Goal: Transaction & Acquisition: Purchase product/service

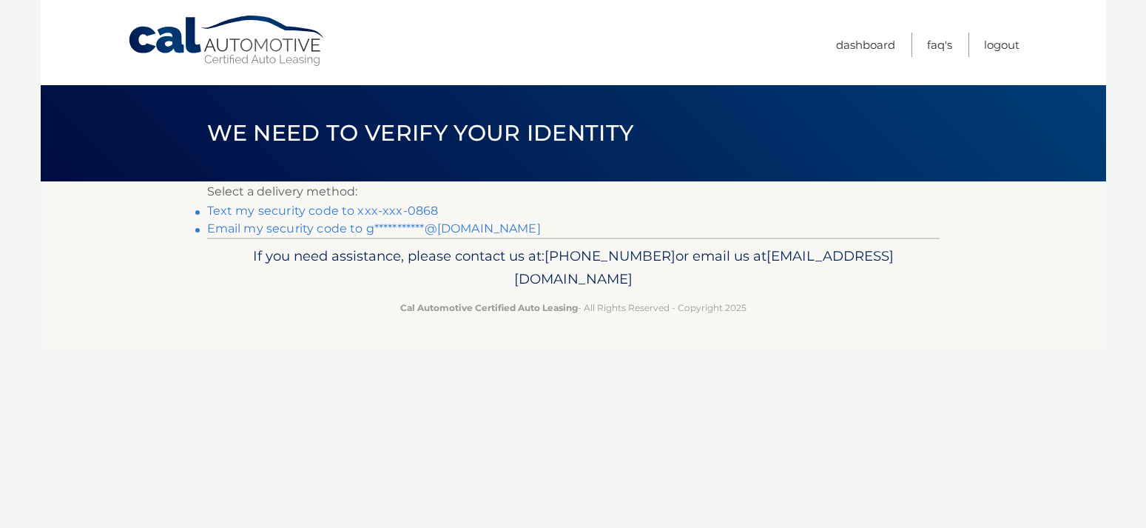
click at [278, 233] on link "**********" at bounding box center [374, 228] width 334 height 14
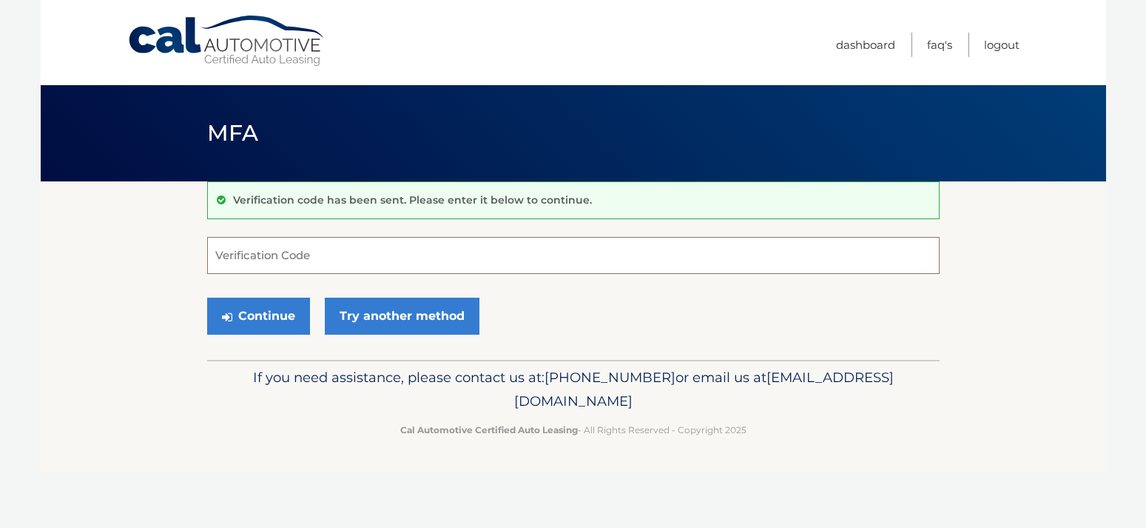
click at [253, 263] on input "Verification Code" at bounding box center [573, 255] width 733 height 37
type input "085932"
click at [237, 300] on button "Continue" at bounding box center [258, 315] width 103 height 37
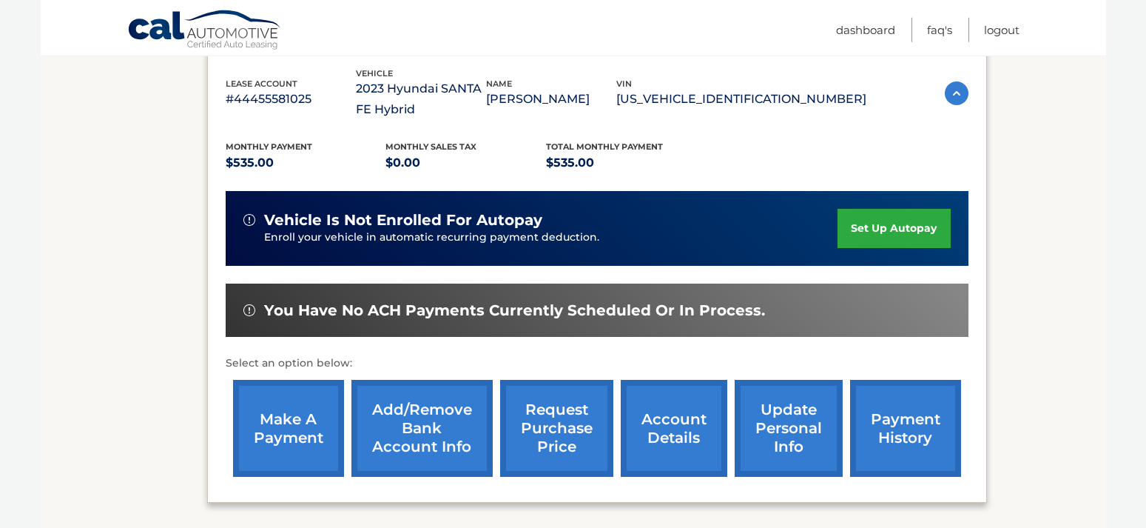
scroll to position [377, 0]
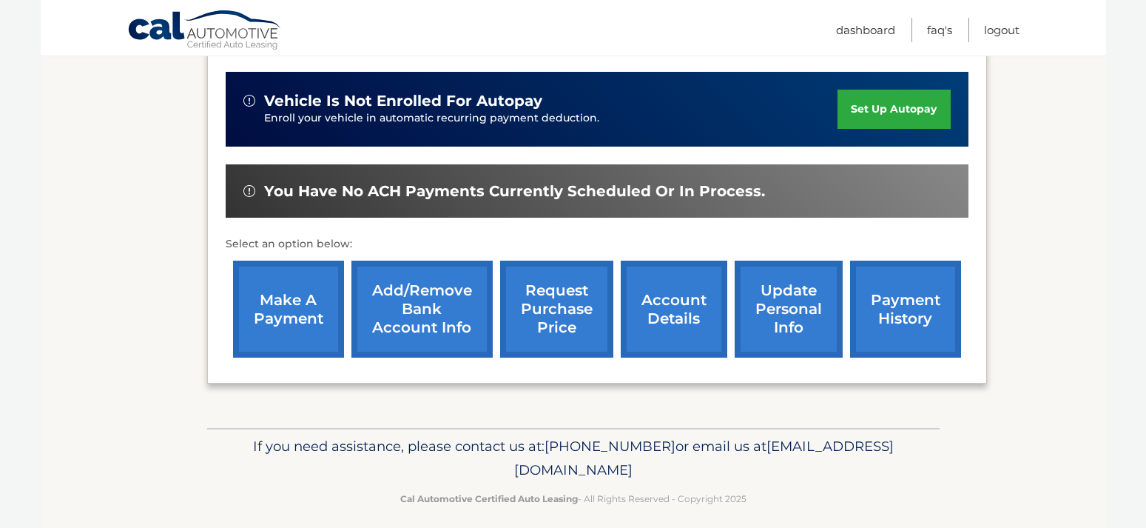
click at [275, 328] on link "make a payment" at bounding box center [288, 308] width 111 height 97
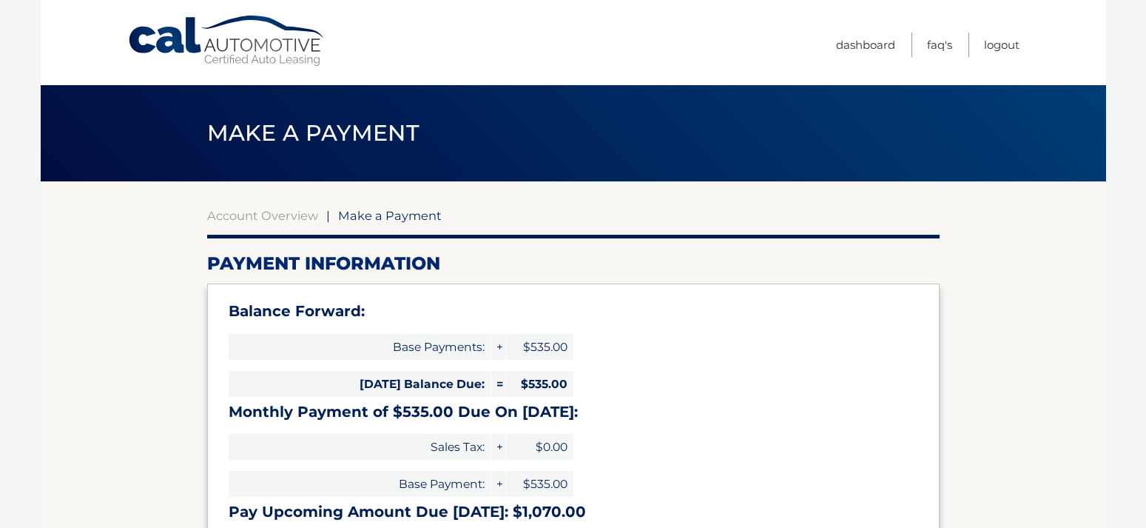
select select "MGJiNjg1YzUtMGM4NC00OTliLWI1M2MtMDc2YjUzZmExNGEx"
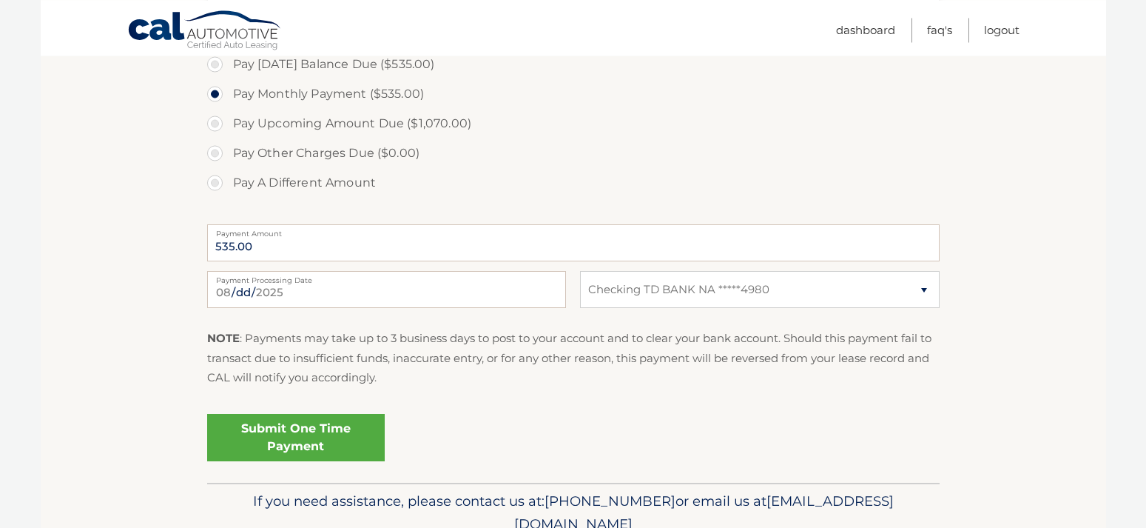
scroll to position [593, 0]
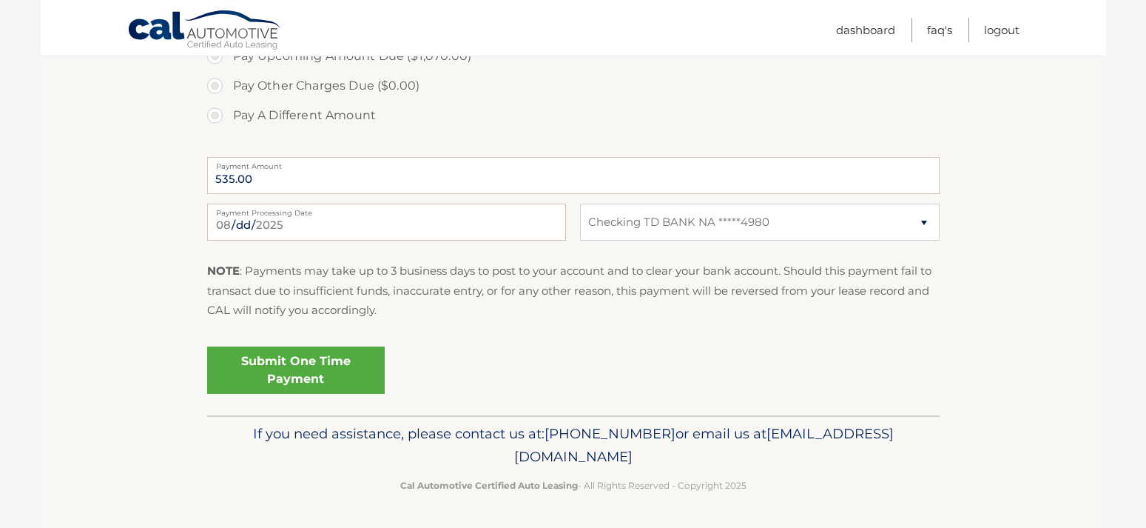
click at [247, 365] on link "Submit One Time Payment" at bounding box center [296, 369] width 178 height 47
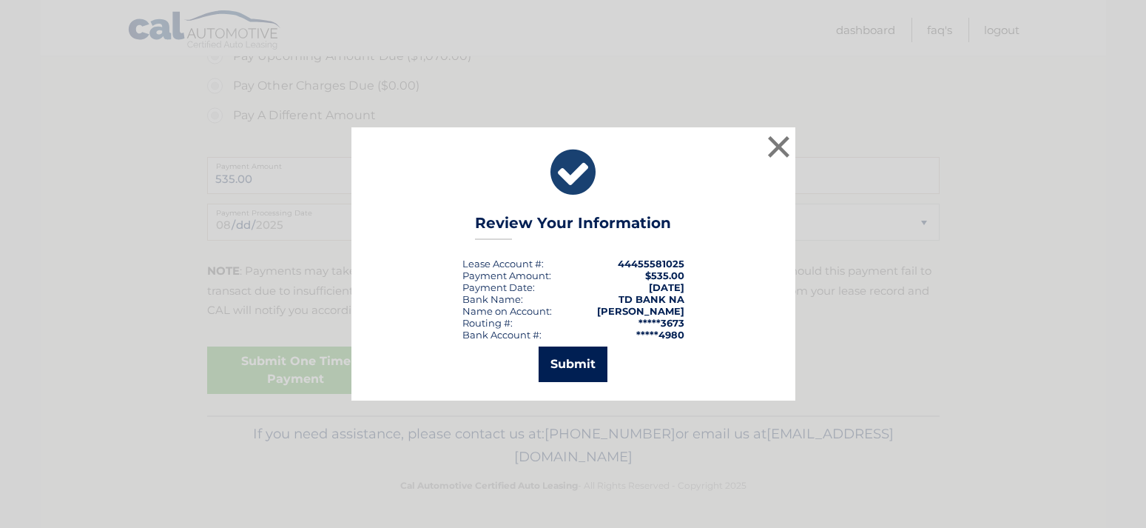
click at [599, 369] on button "Submit" at bounding box center [573, 364] width 69 height 36
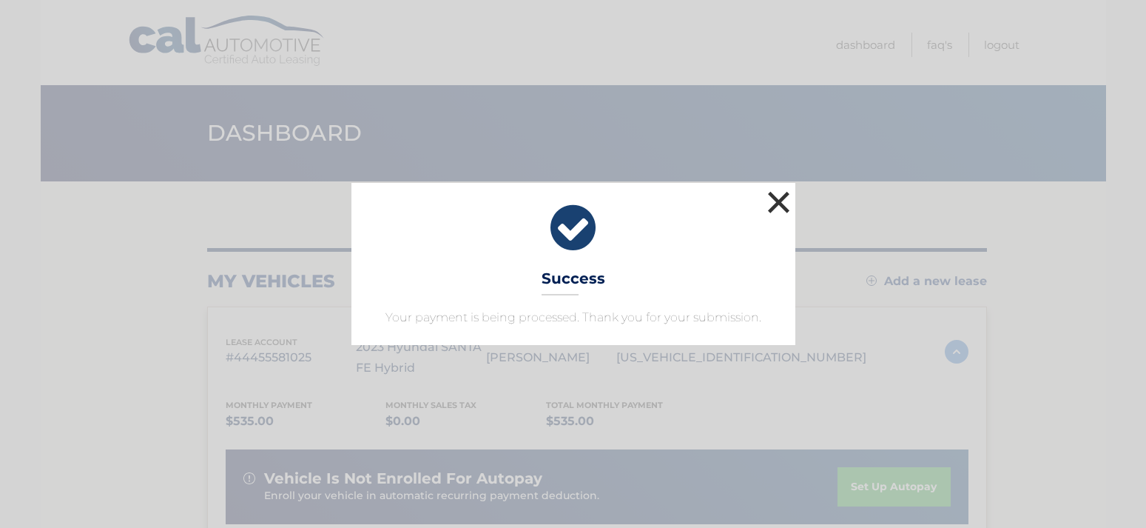
click at [776, 202] on button "×" at bounding box center [779, 202] width 30 height 30
